Goal: Task Accomplishment & Management: Manage account settings

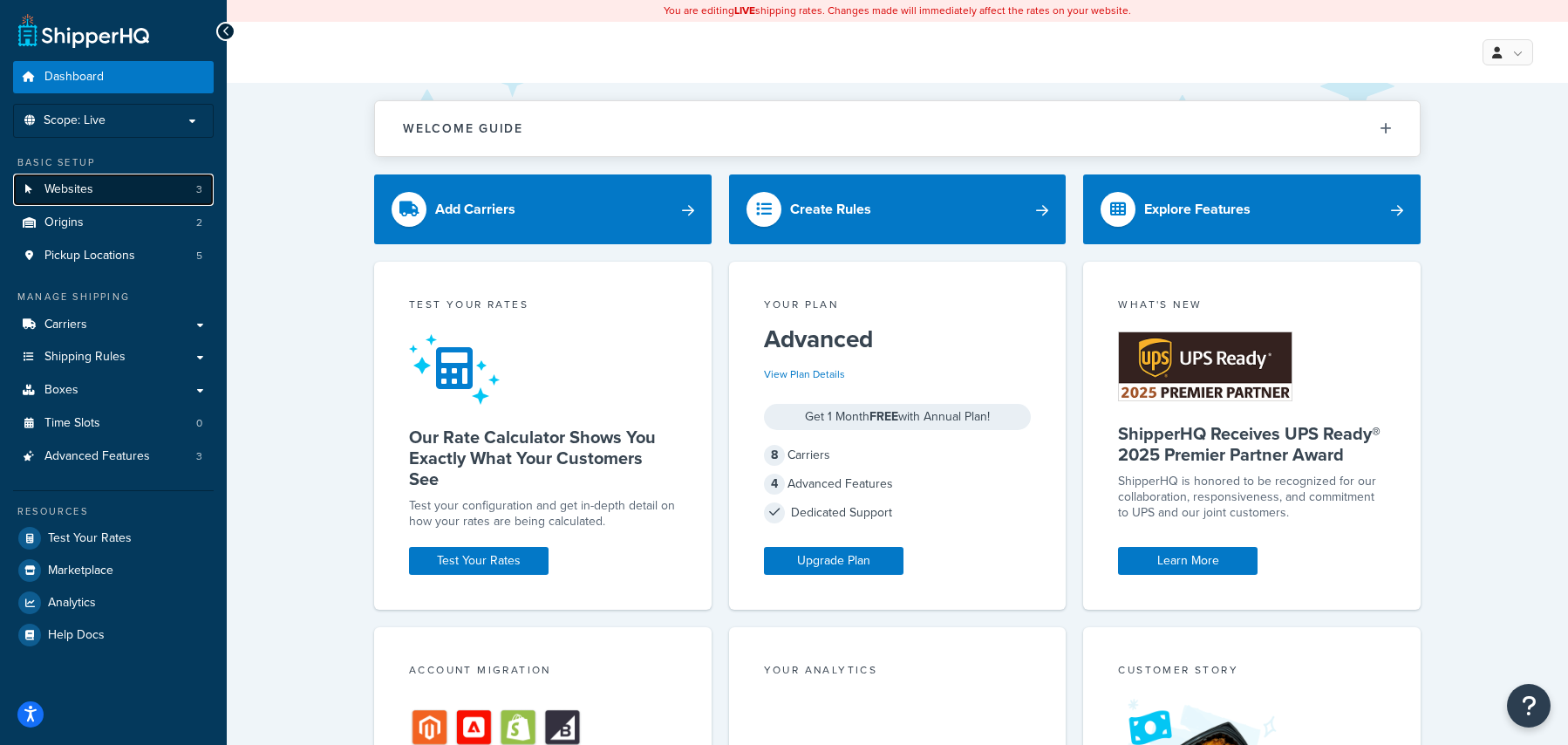
click at [134, 196] on link "Websites 3" at bounding box center [113, 189] width 200 height 32
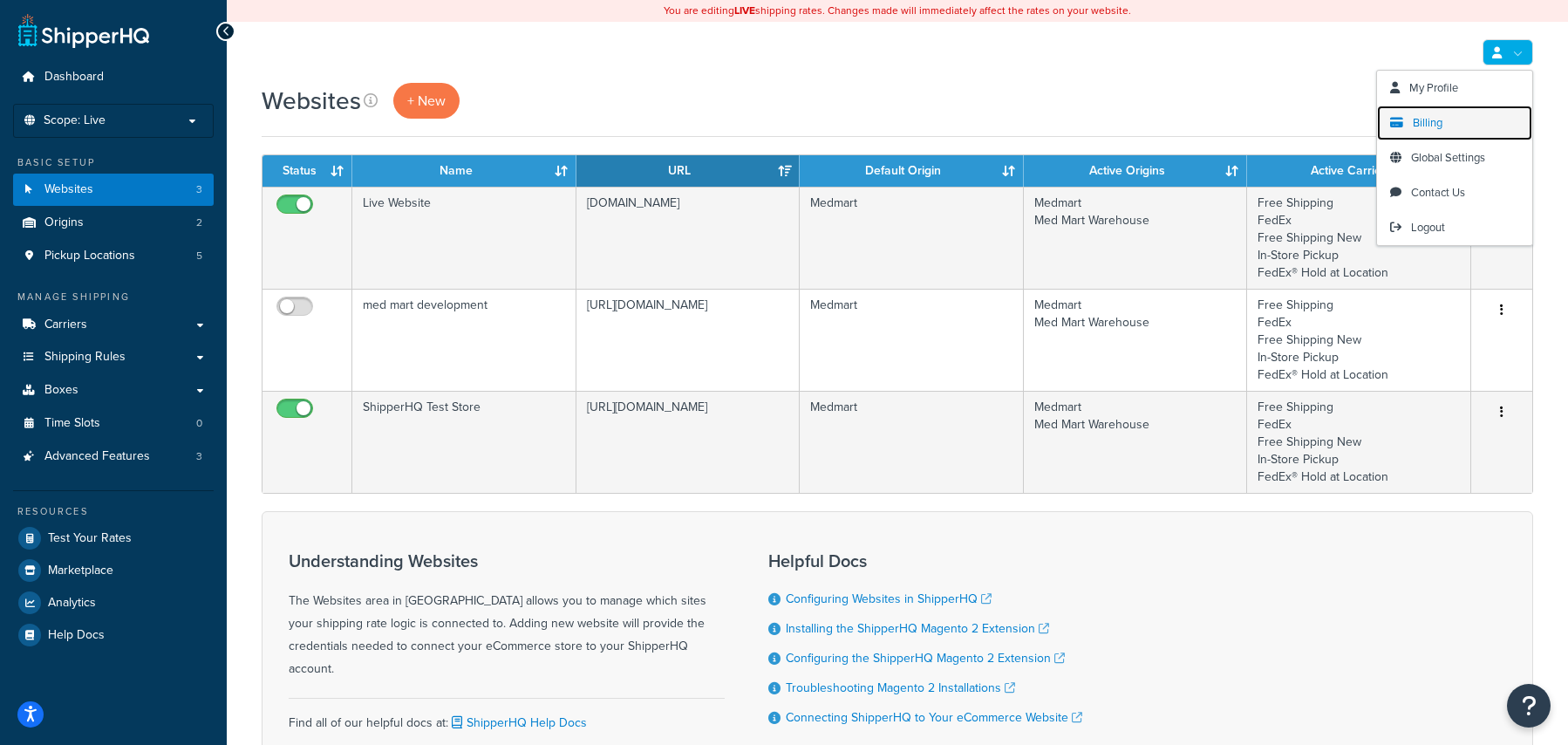
click at [1474, 118] on link "Billing" at bounding box center [1454, 123] width 155 height 35
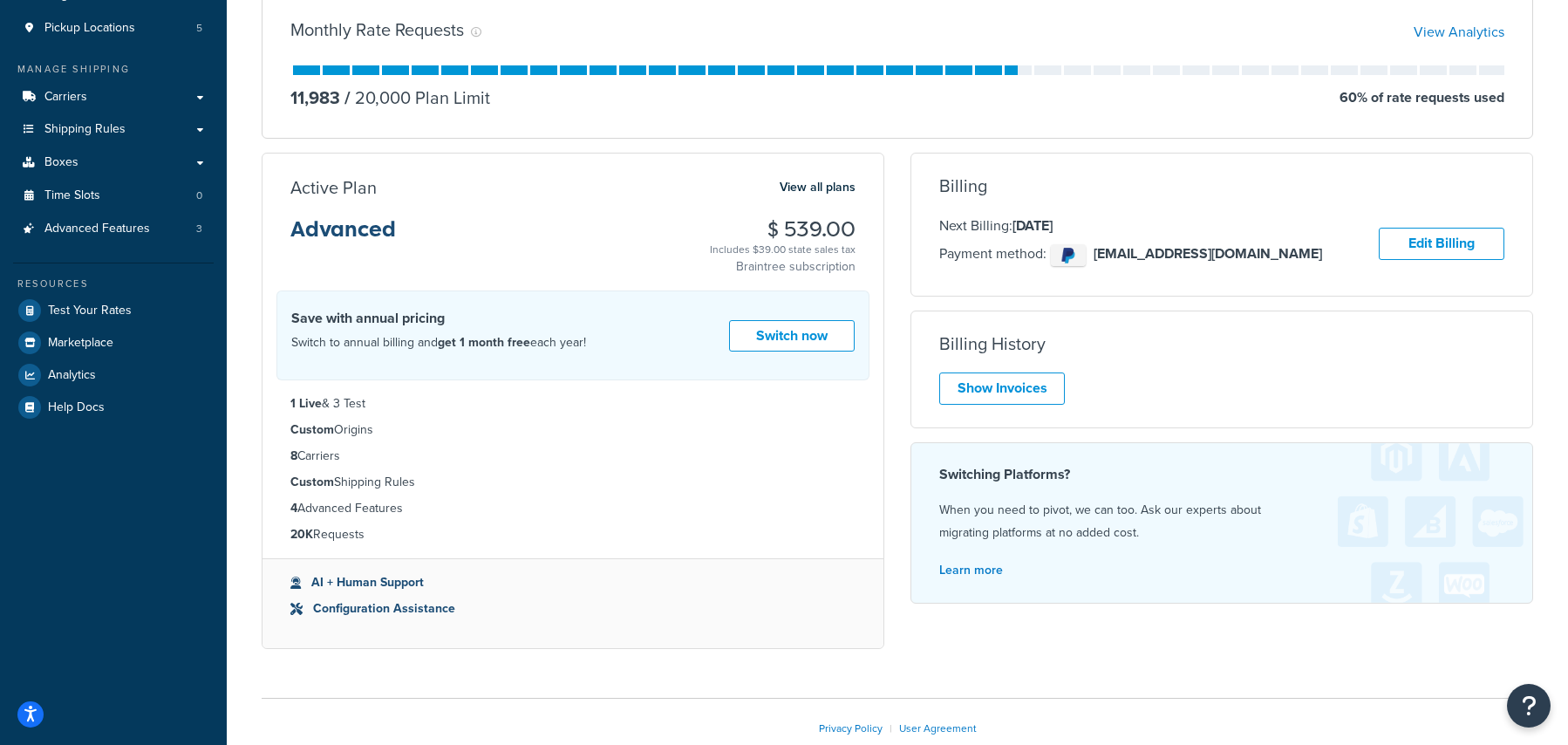
scroll to position [247, 0]
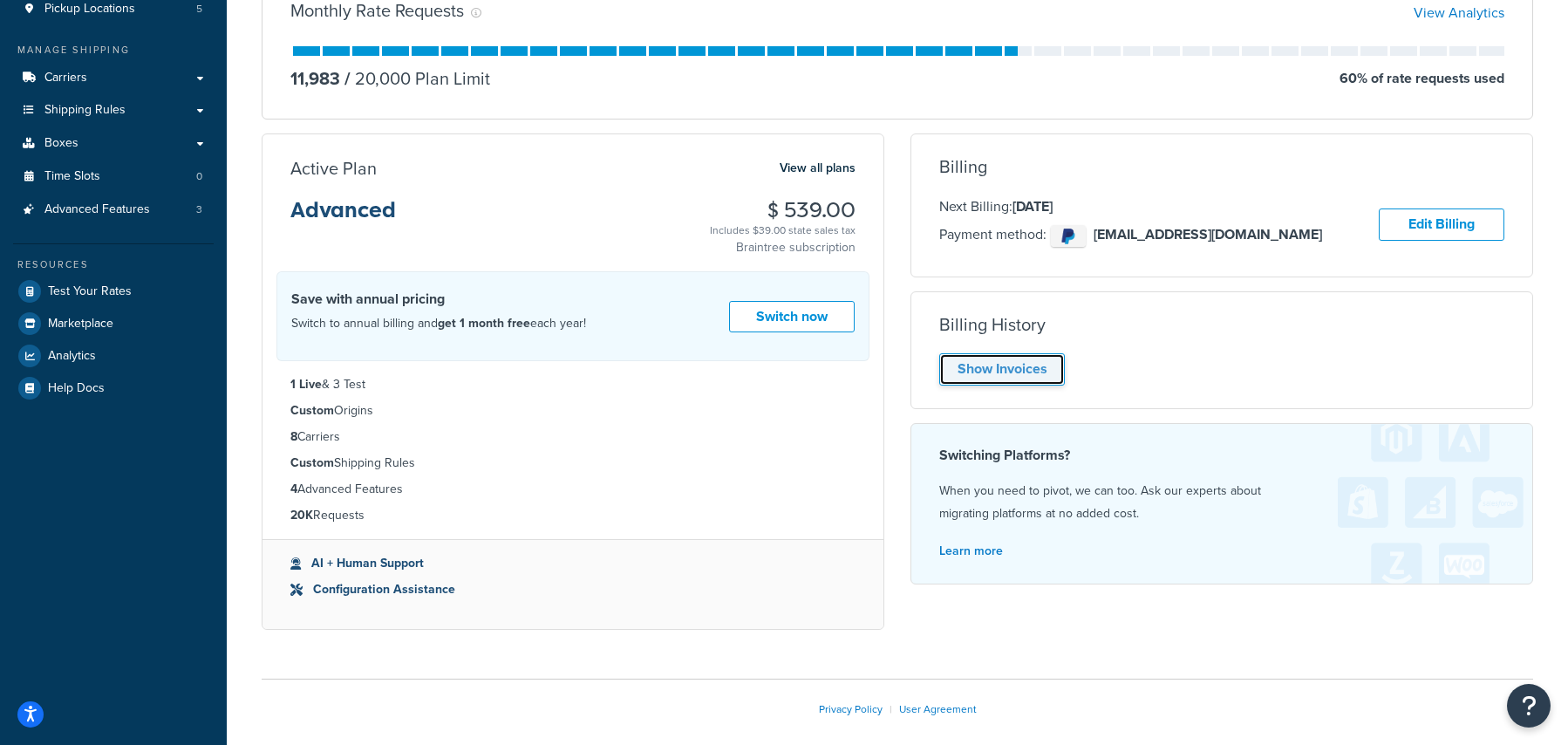
click at [1032, 360] on link "Show Invoices" at bounding box center [1003, 370] width 126 height 32
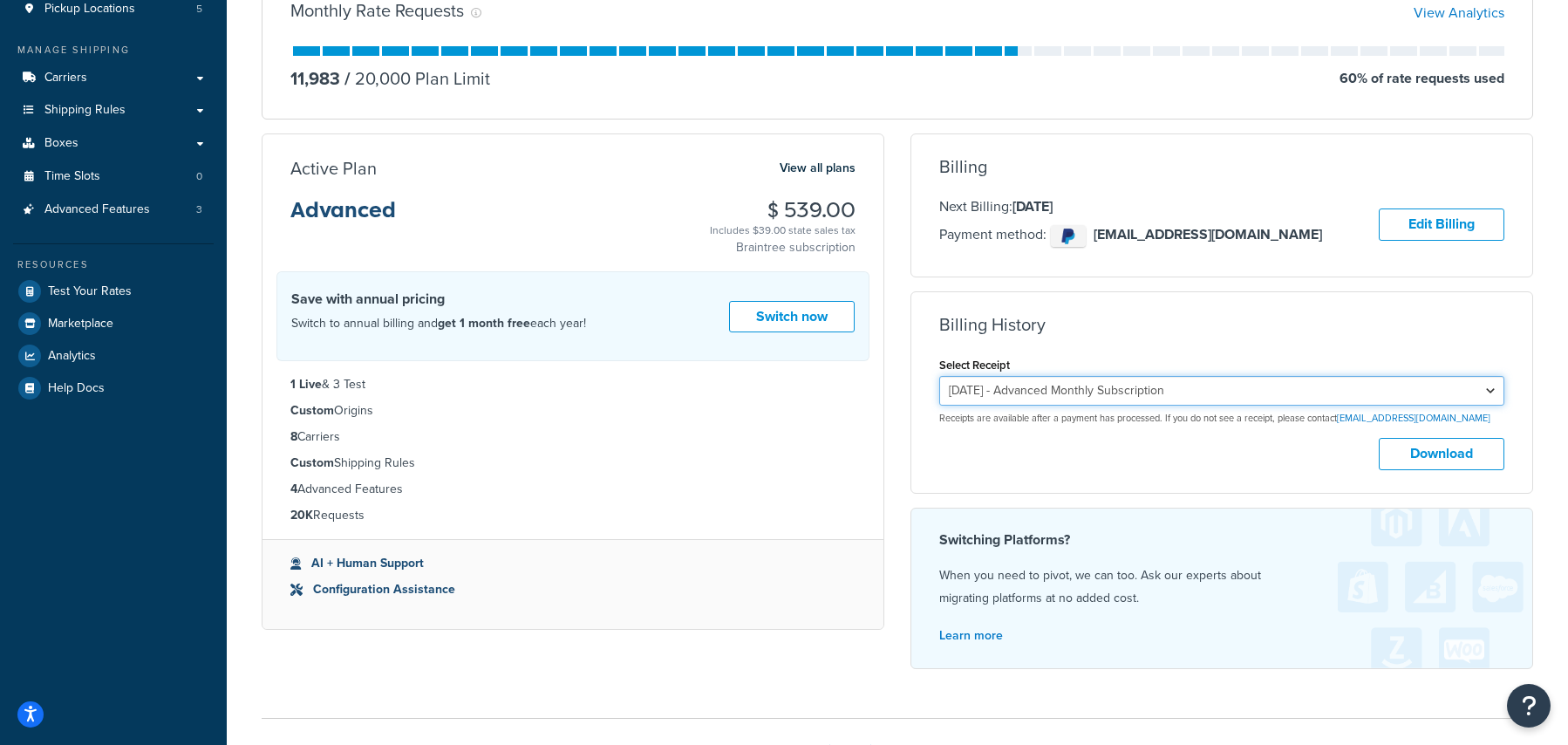
click at [1126, 380] on select "September 16, 2025 - Advanced Monthly Subscription August 16, 2025 - Advanced M…" at bounding box center [1222, 390] width 565 height 30
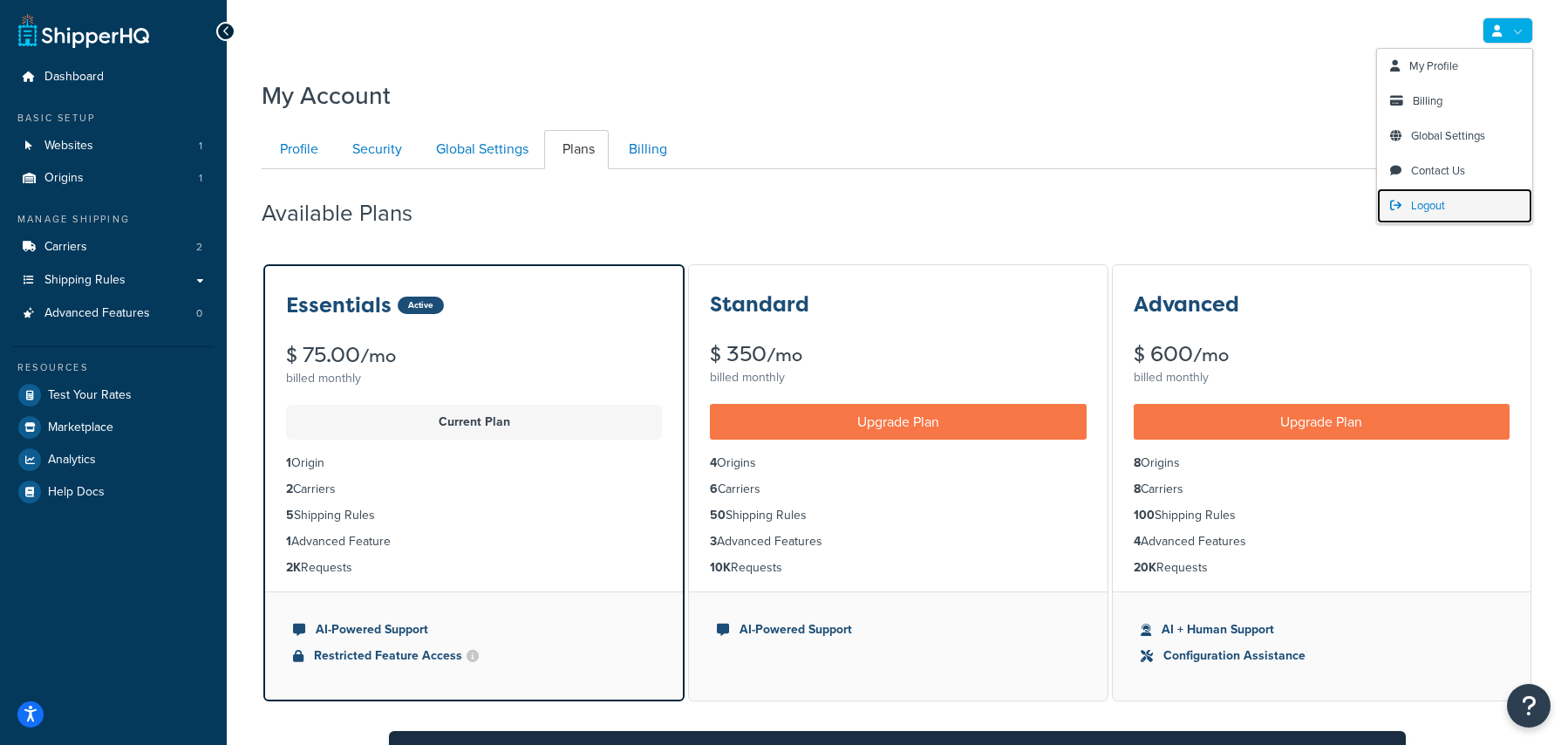
click at [1443, 209] on span "Logout" at bounding box center [1428, 206] width 34 height 16
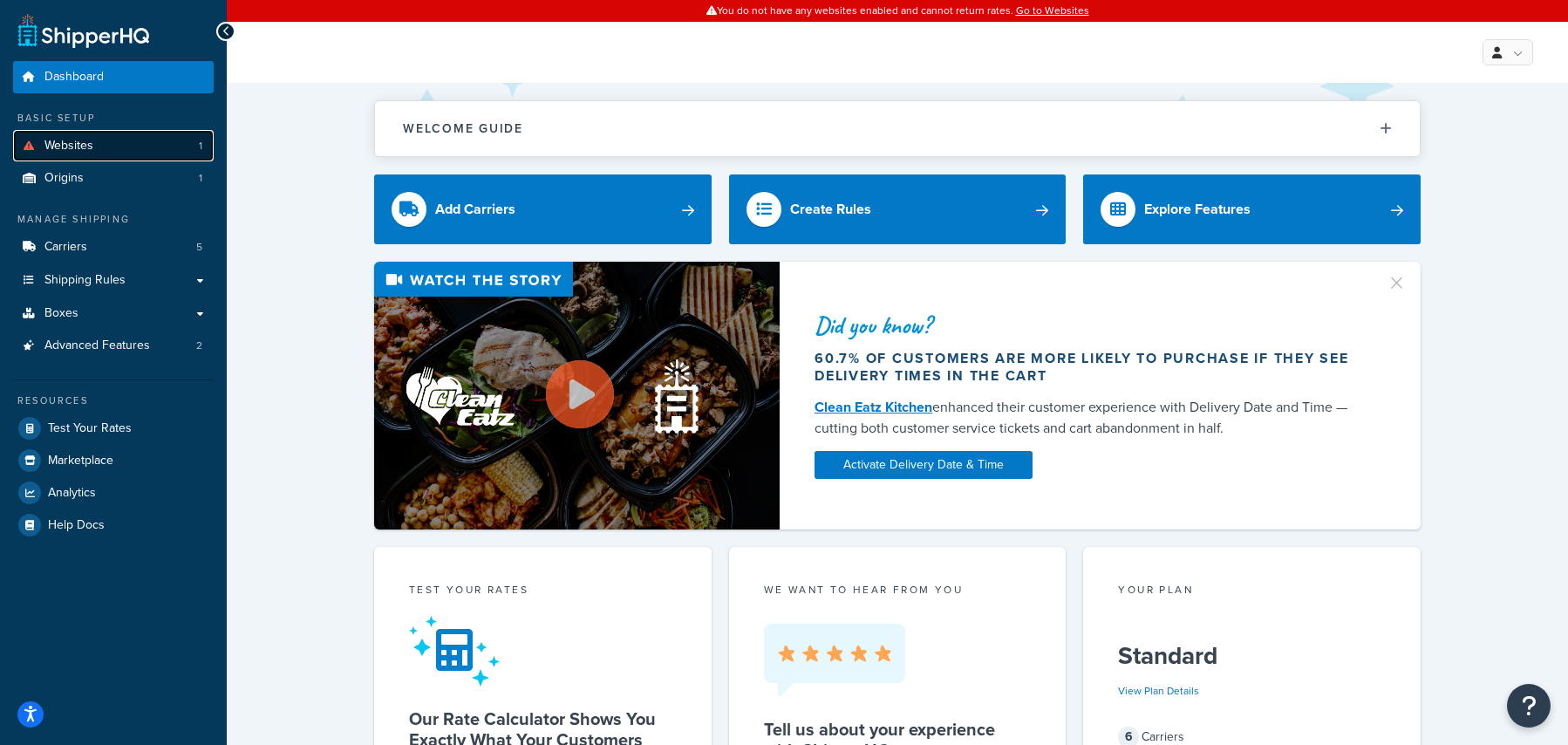
click at [73, 139] on span "Websites" at bounding box center [69, 146] width 48 height 15
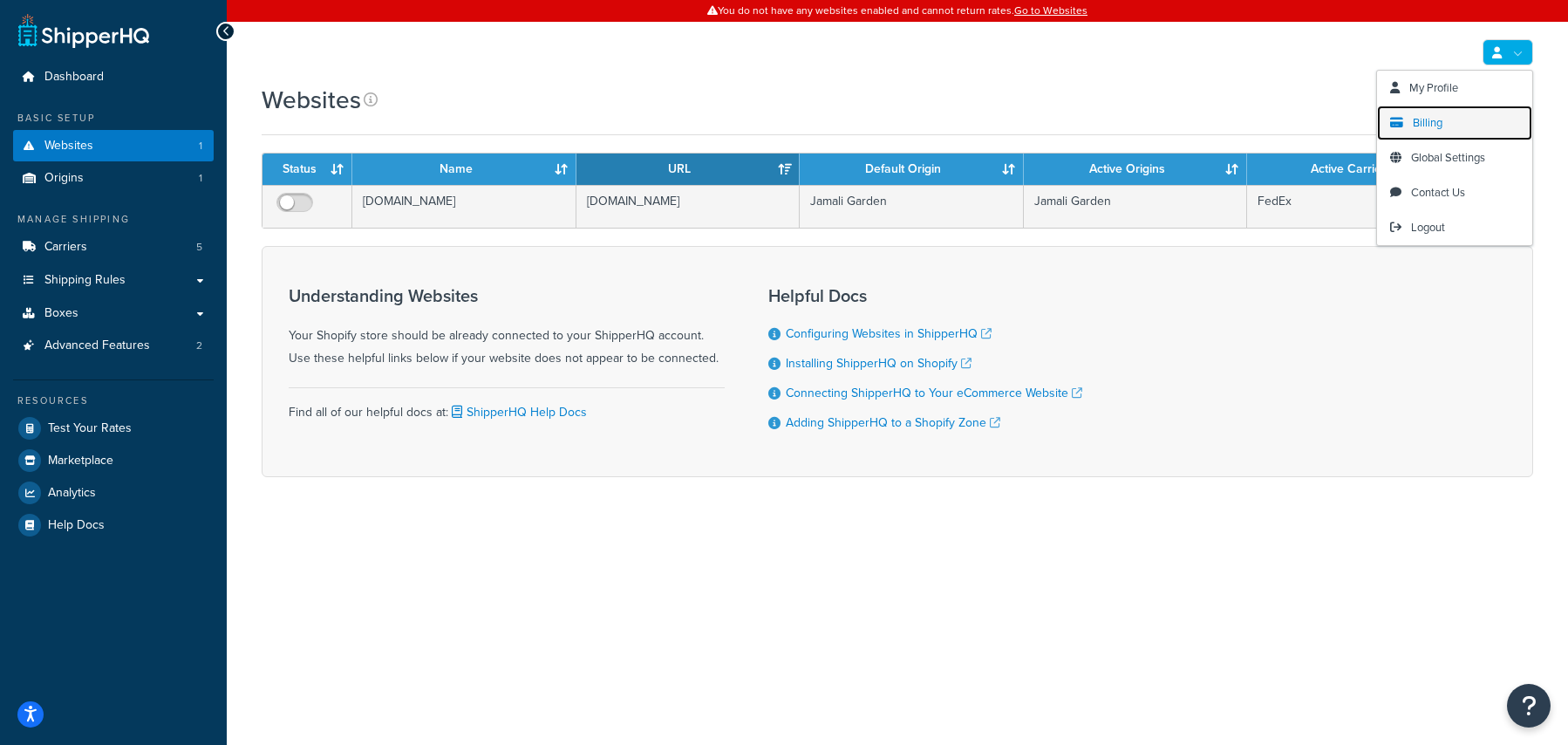
click at [1459, 119] on link "Billing" at bounding box center [1454, 123] width 155 height 35
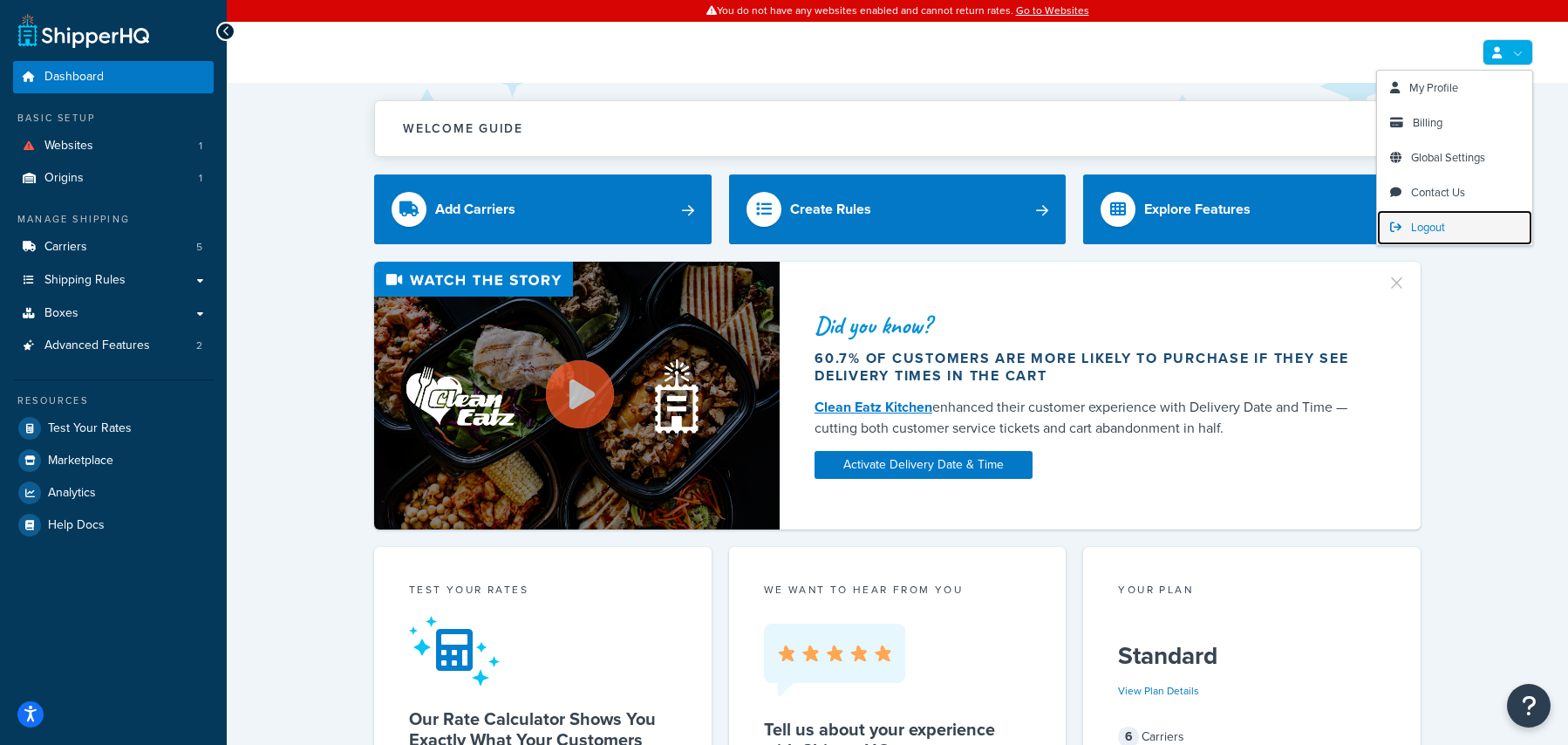
click at [1454, 236] on link "Logout" at bounding box center [1454, 227] width 155 height 35
click at [1426, 231] on span "Logout" at bounding box center [1428, 227] width 34 height 16
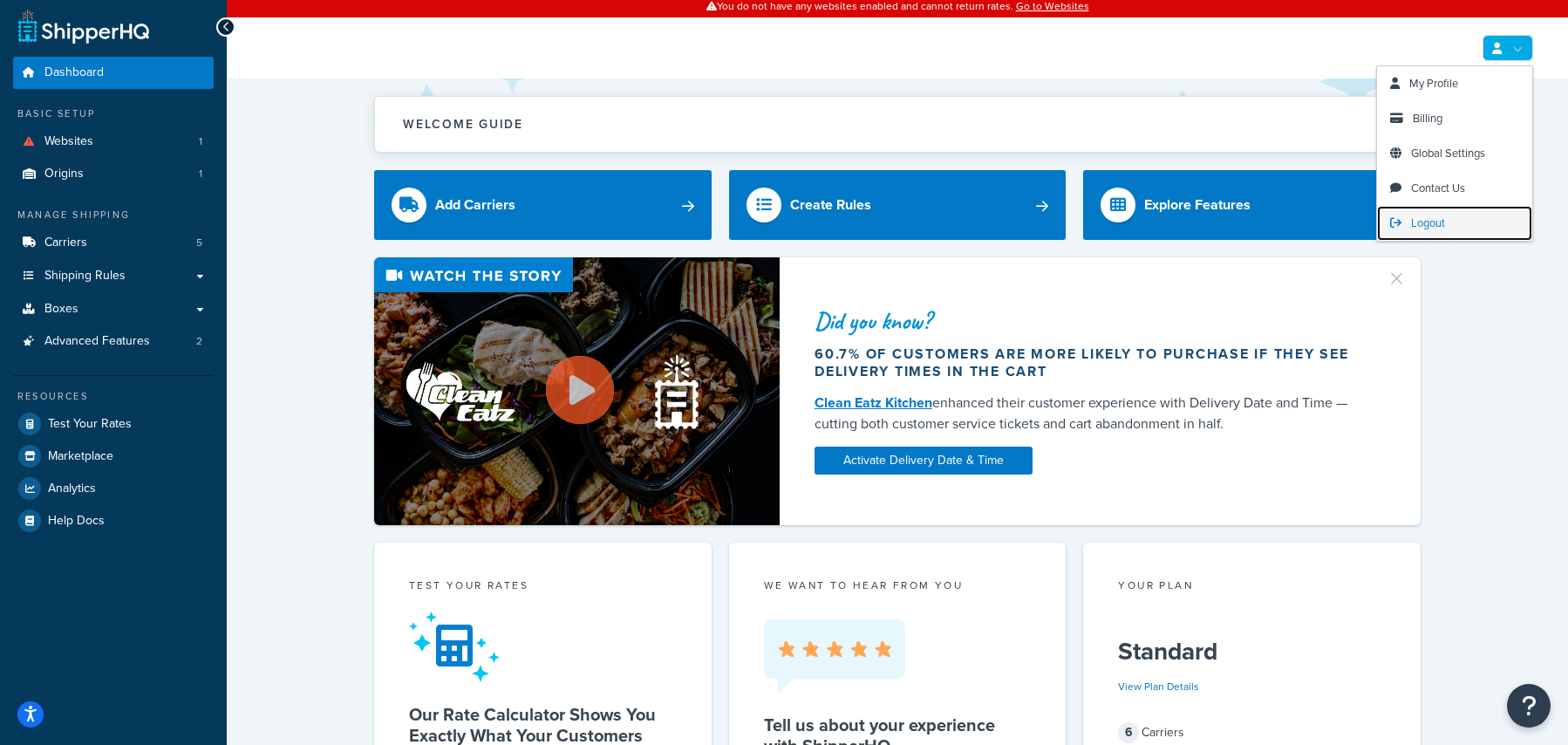
click at [1422, 222] on span "Logout" at bounding box center [1428, 223] width 34 height 16
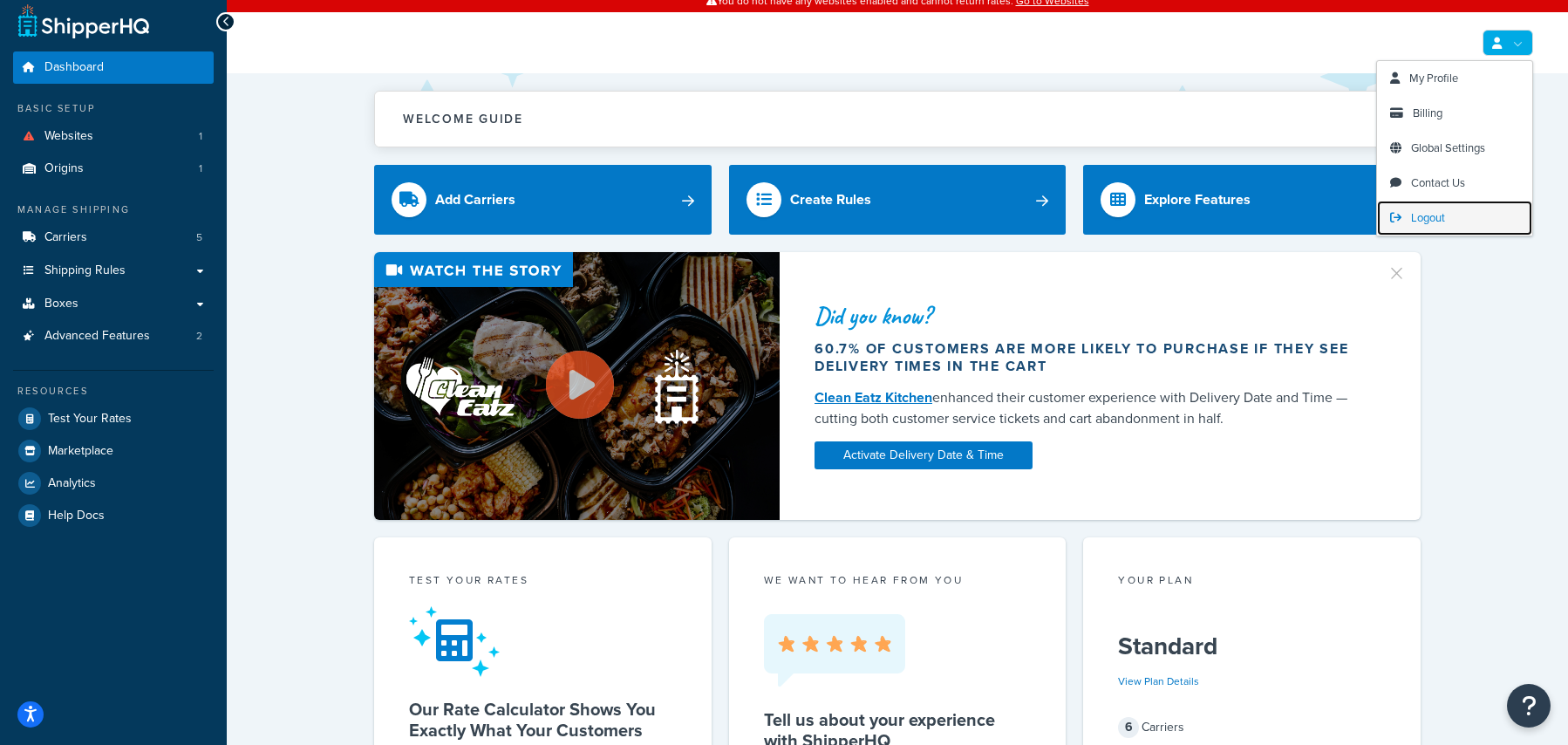
click at [1422, 222] on span "Logout" at bounding box center [1428, 217] width 34 height 16
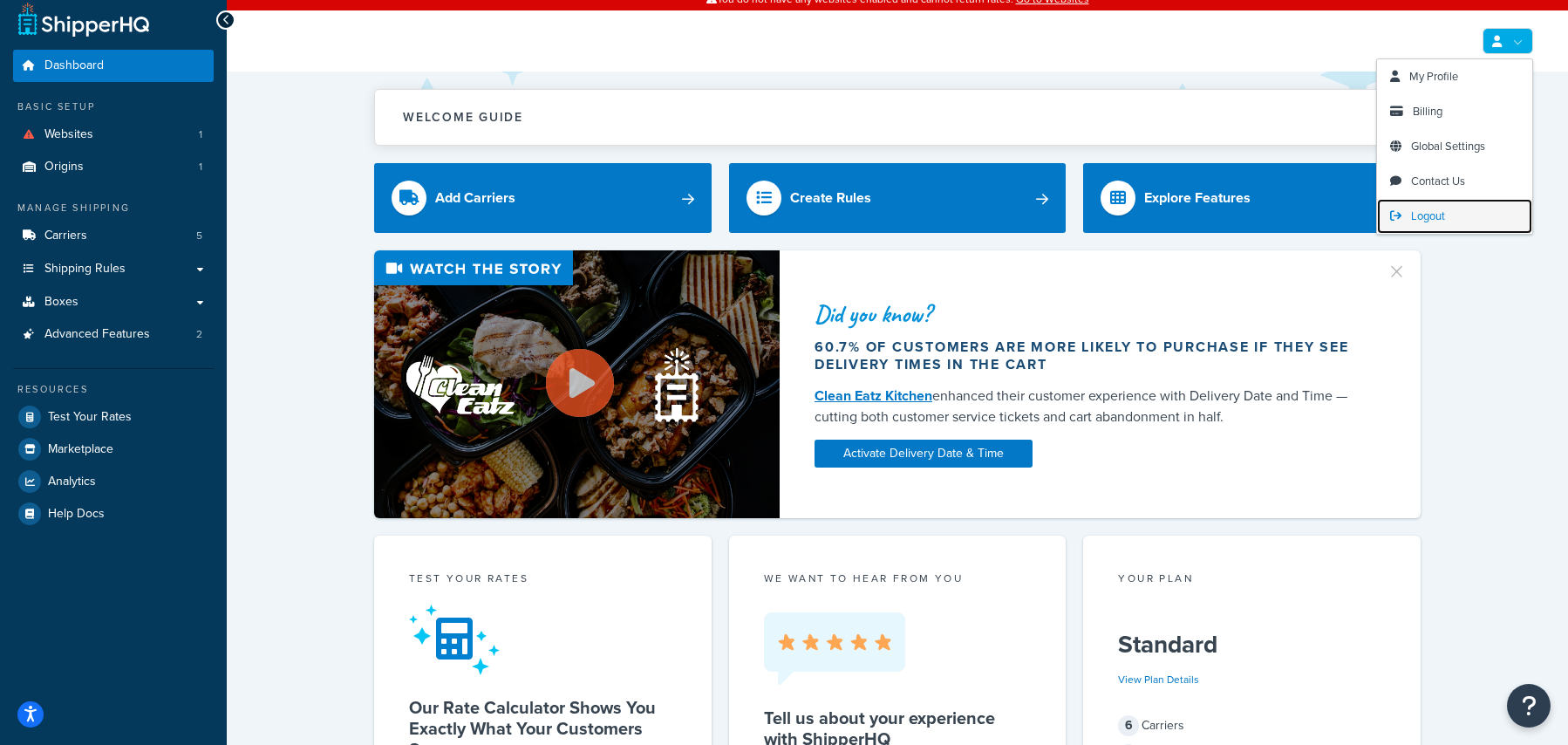
click at [1422, 222] on span "Logout" at bounding box center [1428, 215] width 34 height 16
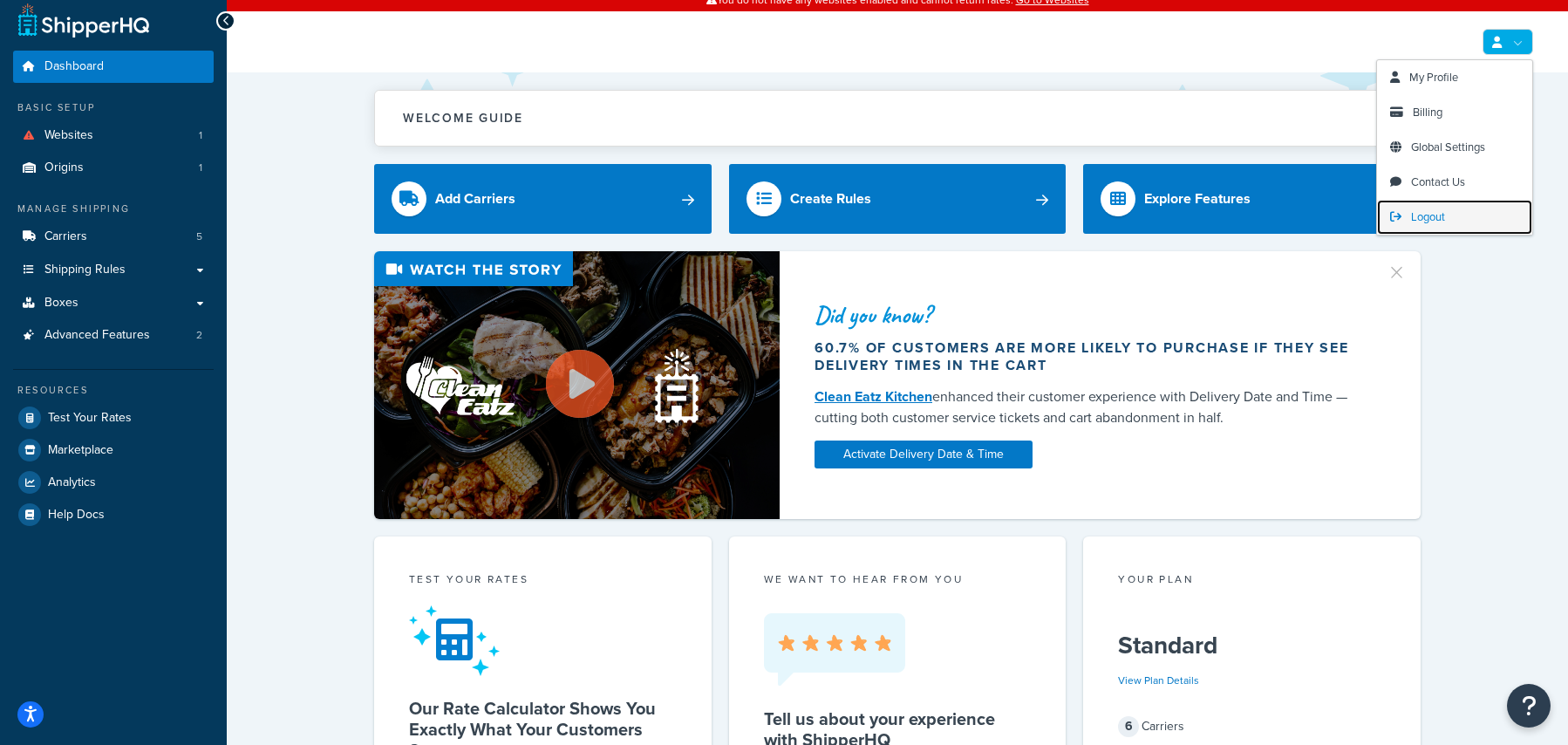
click at [1422, 222] on span "Logout" at bounding box center [1428, 216] width 34 height 16
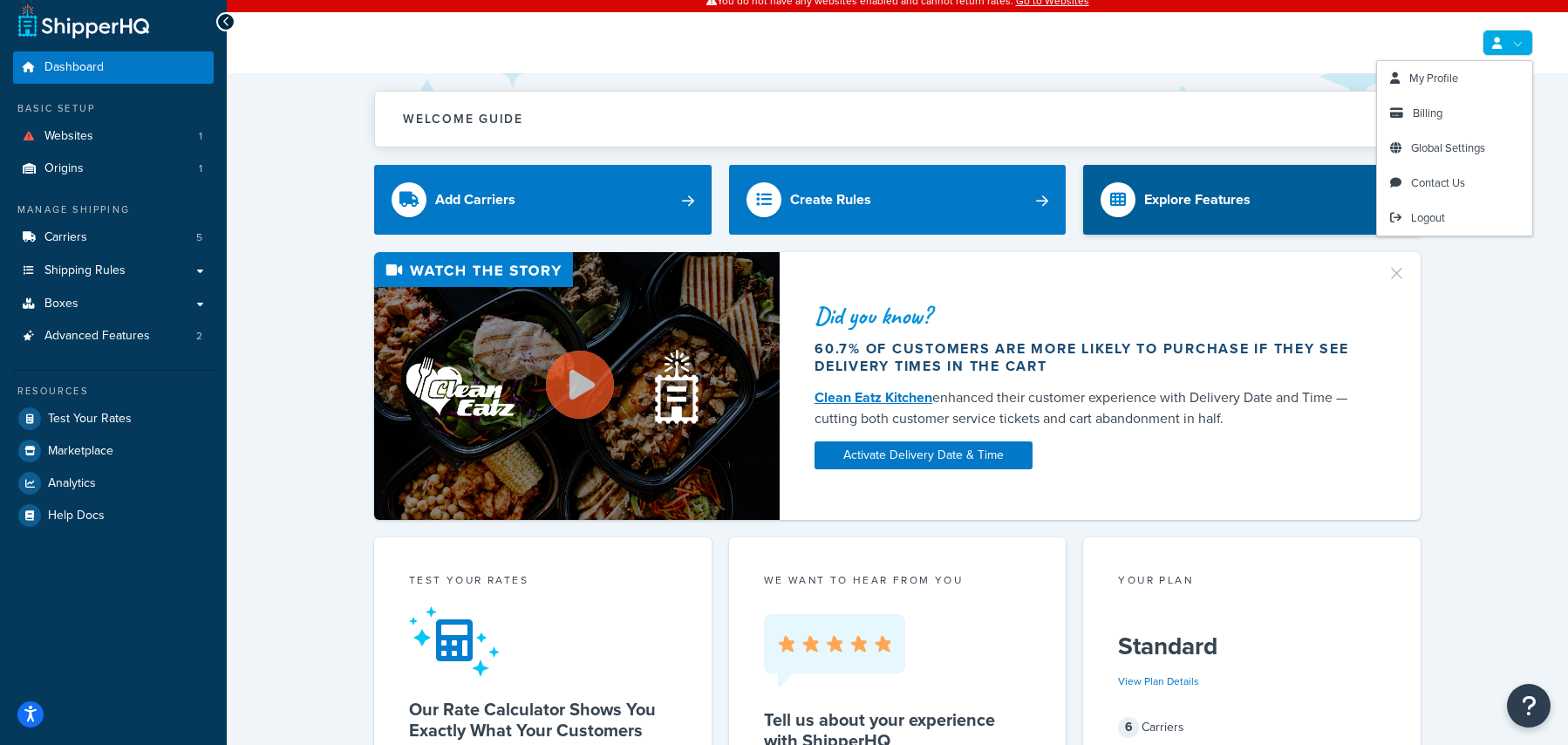
drag, startPoint x: 1503, startPoint y: 319, endPoint x: 1353, endPoint y: 168, distance: 212.8
click at [1502, 316] on div "Did you know? 60.7% of customers are more likely to purchase if they see delive…" at bounding box center [898, 386] width 1272 height 267
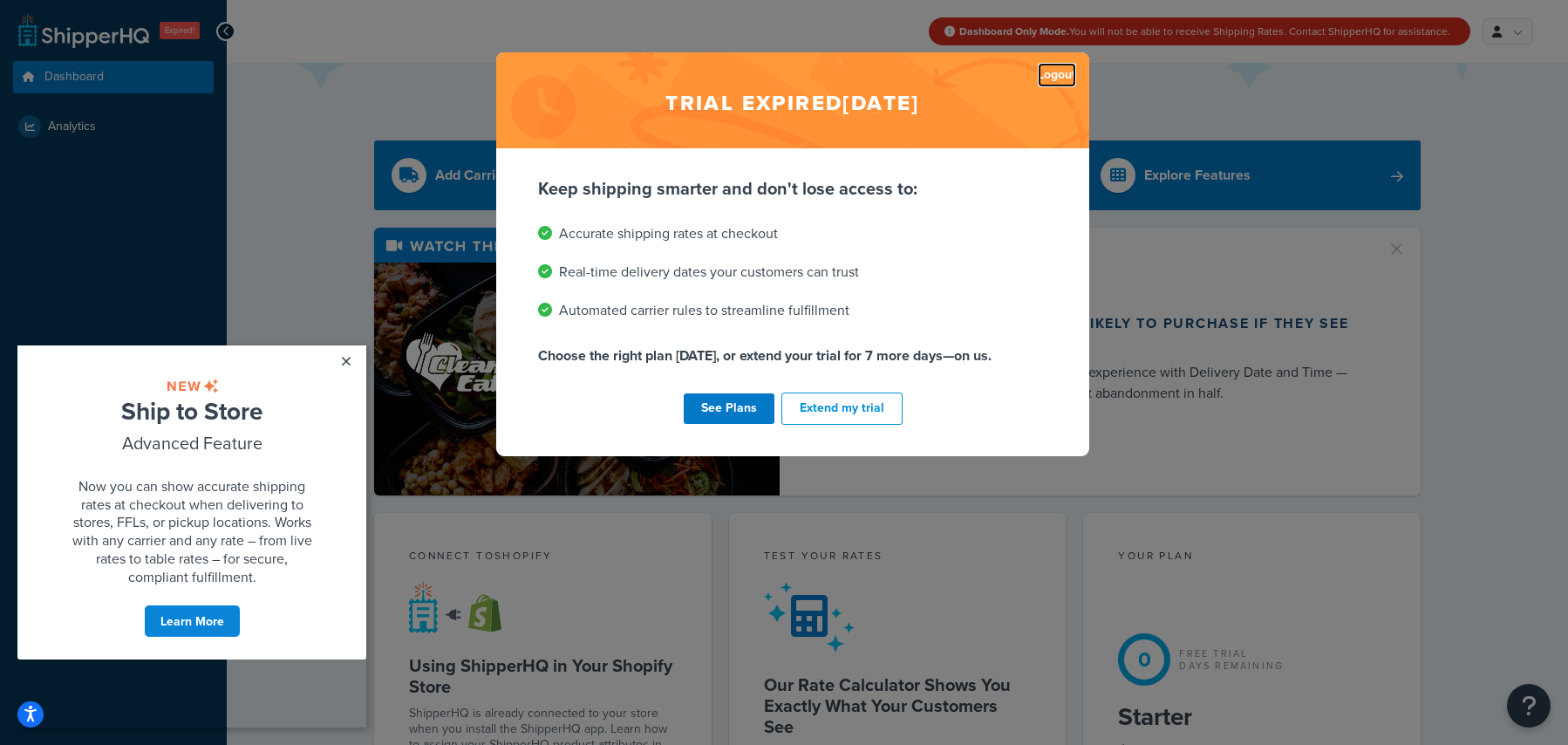
click at [1057, 66] on link "Logout" at bounding box center [1056, 74] width 39 height 24
click at [1065, 75] on link "Logout" at bounding box center [1056, 74] width 39 height 24
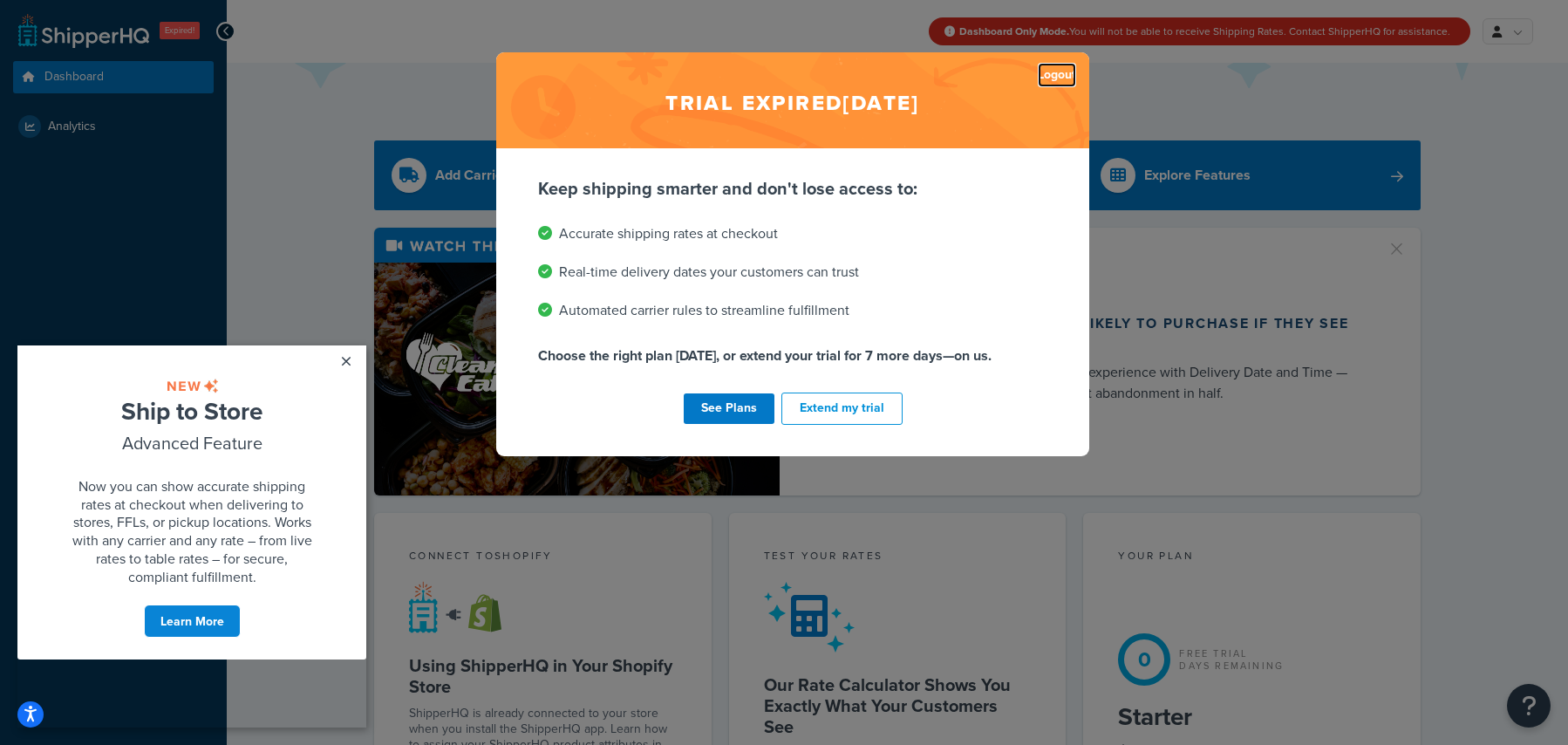
click at [1064, 75] on link "Logout" at bounding box center [1056, 74] width 39 height 24
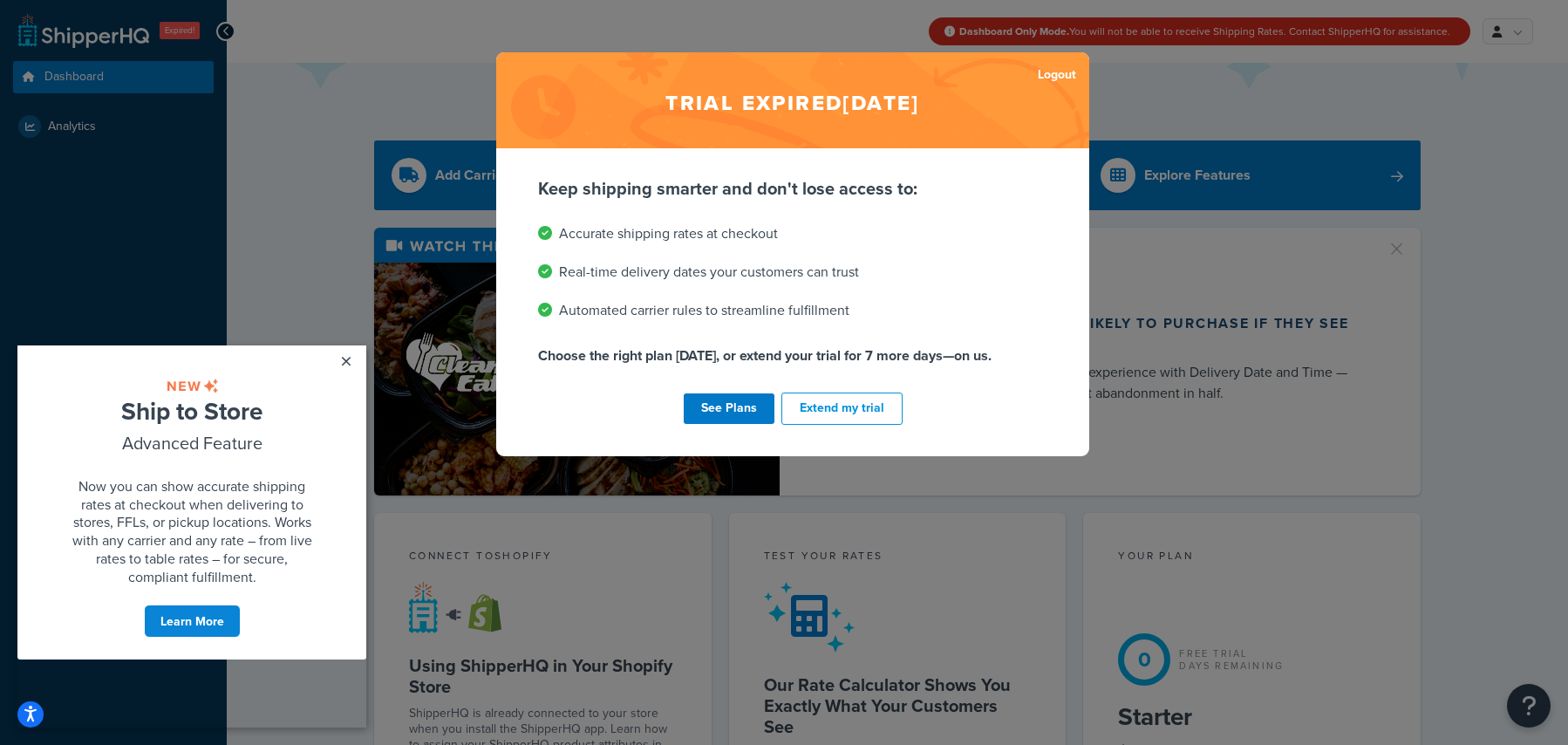
click at [1052, 97] on h2 "Trial expired Aug 13, 2024" at bounding box center [793, 100] width 593 height 96
click at [1050, 78] on link "Logout" at bounding box center [1056, 74] width 39 height 24
click at [1061, 76] on link "Logout" at bounding box center [1056, 74] width 39 height 24
click at [1042, 72] on link "Logout" at bounding box center [1056, 74] width 39 height 24
